Goal: Task Accomplishment & Management: Use online tool/utility

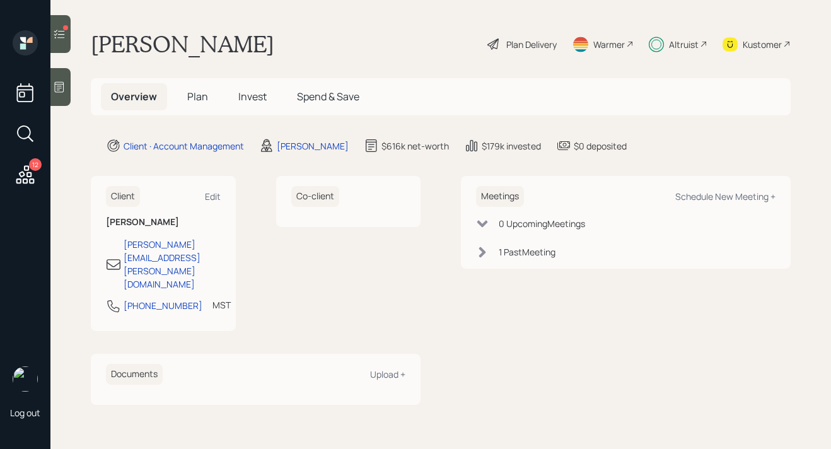
click at [66, 35] on div at bounding box center [60, 34] width 20 height 38
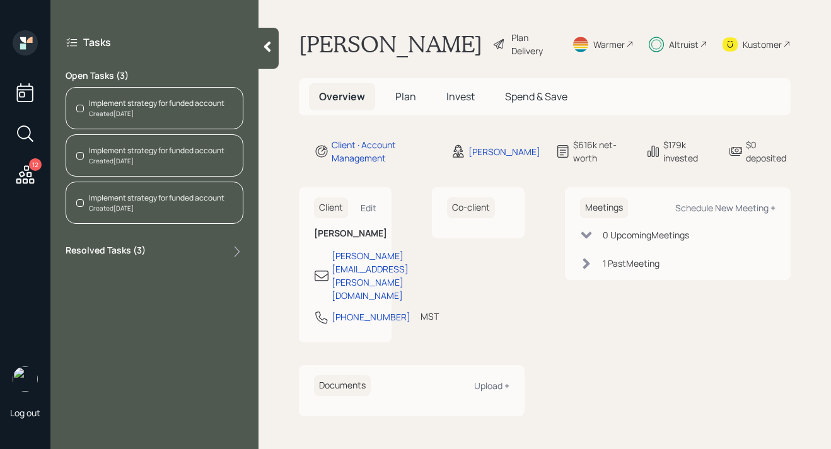
click at [145, 118] on div "Implement strategy for funded account Created [DATE]" at bounding box center [155, 108] width 178 height 42
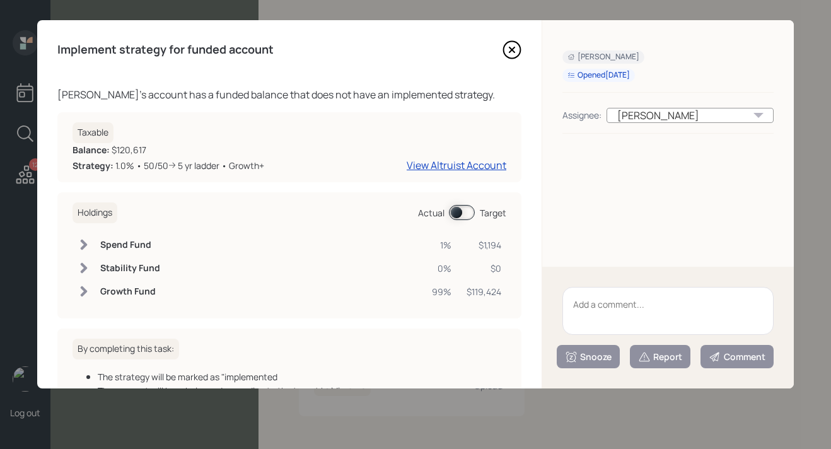
scroll to position [93, 0]
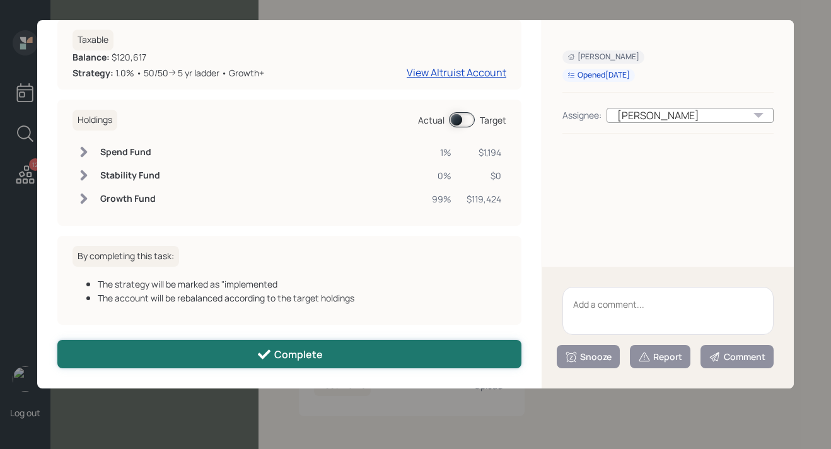
click at [299, 353] on div "Complete" at bounding box center [290, 354] width 66 height 15
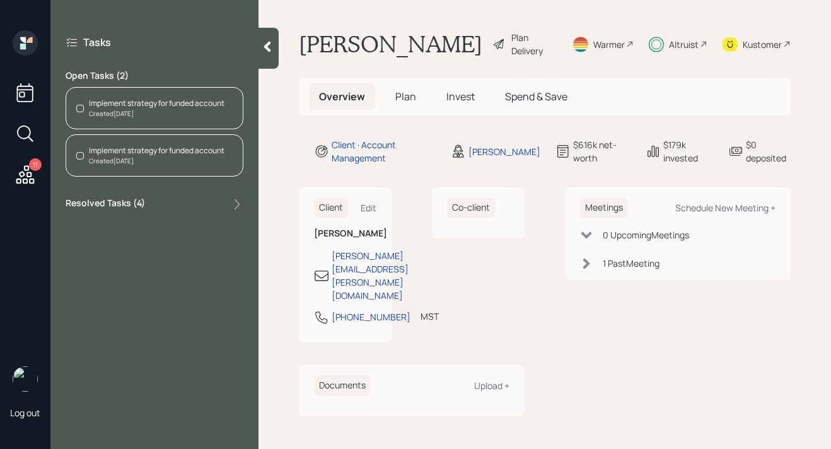
click at [166, 106] on div "Implement strategy for funded account" at bounding box center [157, 103] width 136 height 11
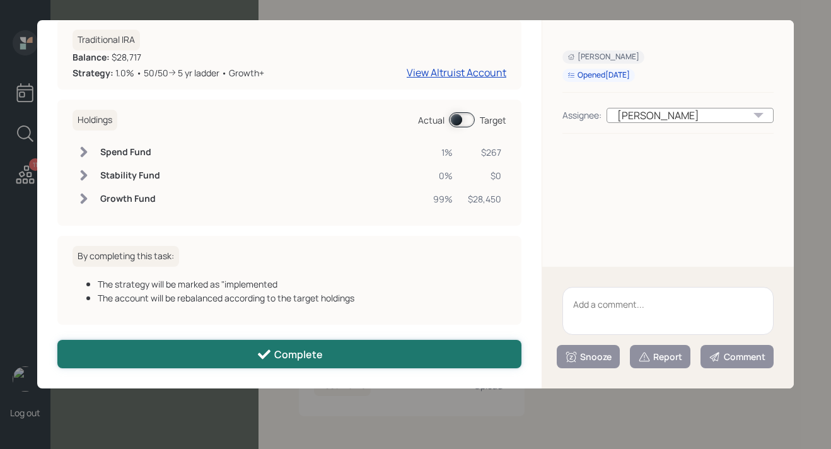
click at [260, 347] on icon at bounding box center [264, 354] width 15 height 15
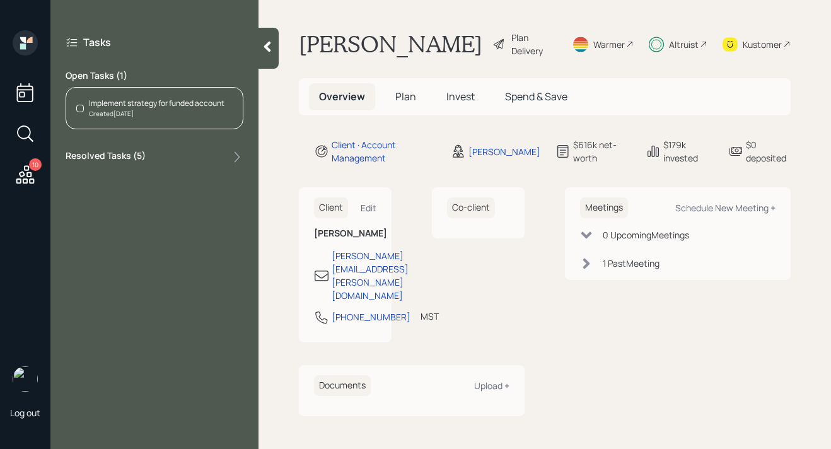
click at [160, 119] on div "Implement strategy for funded account Created [DATE]" at bounding box center [155, 108] width 178 height 42
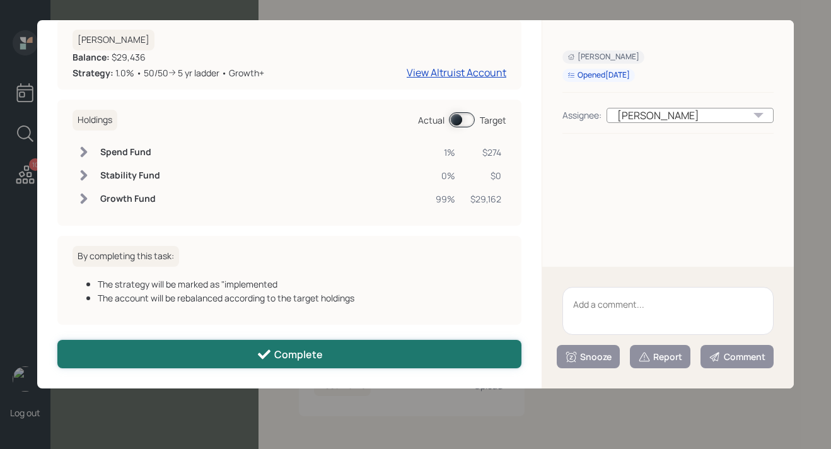
click at [324, 346] on button "Complete" at bounding box center [289, 354] width 464 height 28
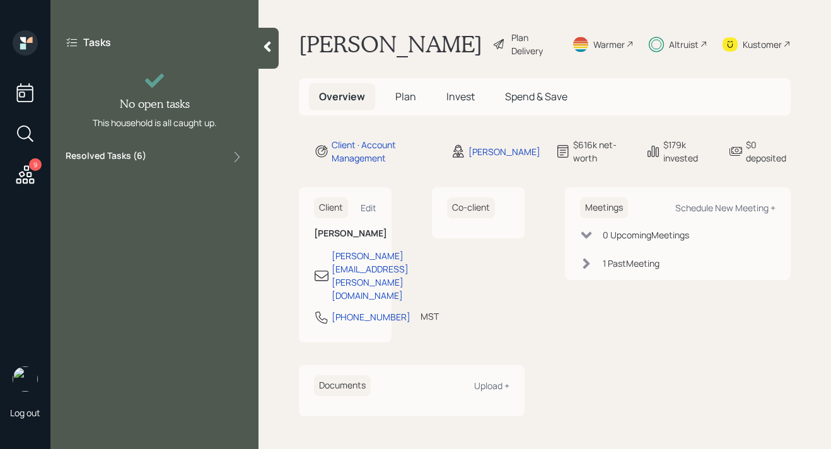
click at [23, 165] on icon at bounding box center [25, 174] width 23 height 23
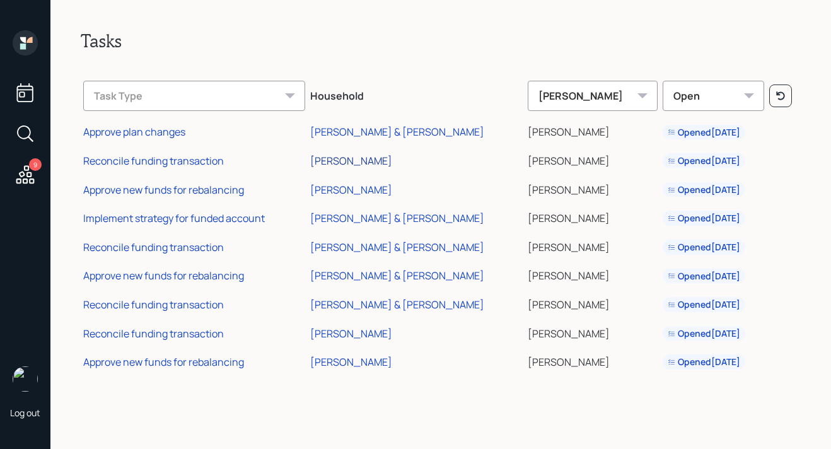
click at [389, 163] on div "[PERSON_NAME]" at bounding box center [351, 161] width 82 height 14
